Goal: Navigation & Orientation: Understand site structure

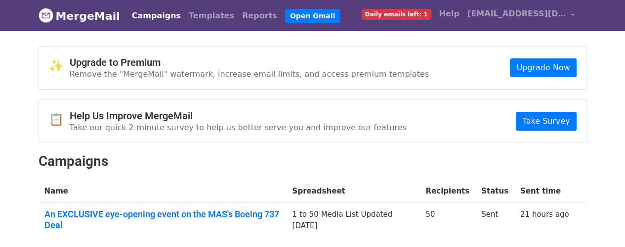
click at [412, 15] on span "Daily emails left: 1" at bounding box center [397, 14] width 70 height 11
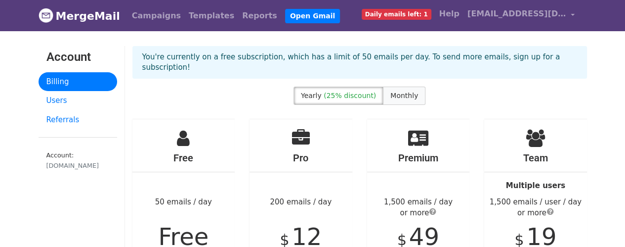
click at [391, 91] on span "Monthly" at bounding box center [404, 95] width 28 height 8
click at [142, 16] on link "Campaigns" at bounding box center [156, 16] width 57 height 20
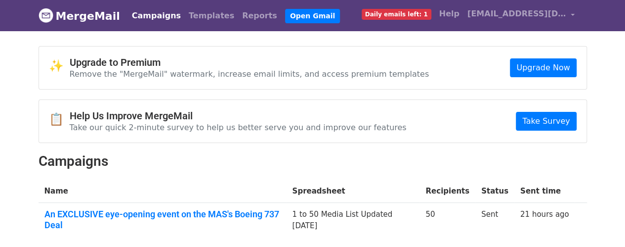
click at [391, 13] on span "Daily emails left: 1" at bounding box center [397, 14] width 70 height 11
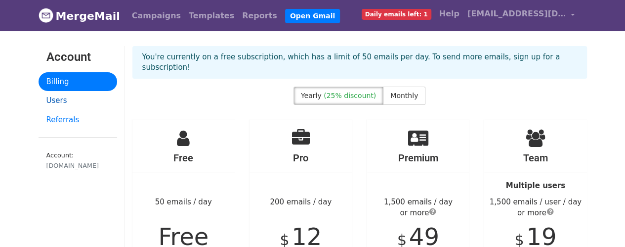
click at [49, 96] on link "Users" at bounding box center [78, 100] width 79 height 19
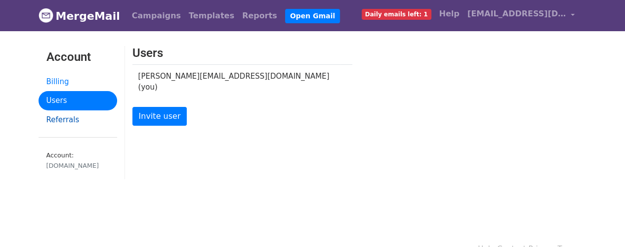
click at [57, 116] on link "Referrals" at bounding box center [78, 119] width 79 height 19
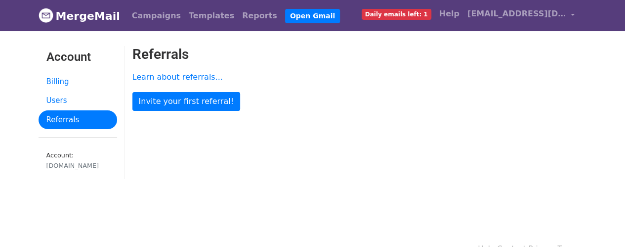
click at [46, 16] on img at bounding box center [46, 15] width 15 height 15
